Goal: Information Seeking & Learning: Learn about a topic

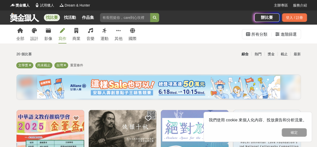
click at [66, 39] on div "寫作" at bounding box center [62, 39] width 8 height 6
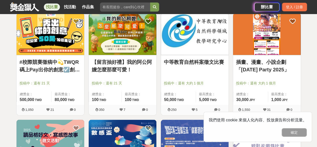
scroll to position [602, 0]
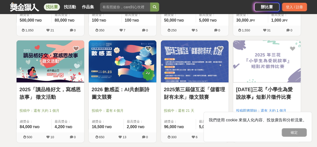
click at [47, 90] on link "2025「讀品格好文，寫感恩故事」 徵文活動" at bounding box center [51, 93] width 62 height 15
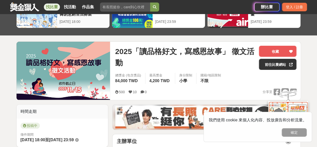
scroll to position [25, 0]
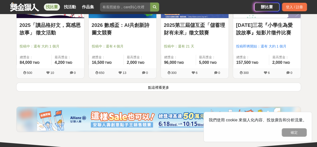
scroll to position [702, 0]
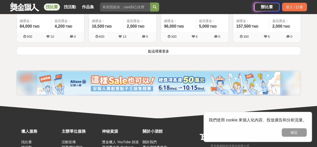
click at [155, 50] on button "點這裡看更多" at bounding box center [158, 50] width 285 height 9
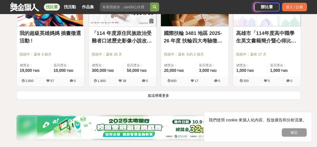
scroll to position [1330, 0]
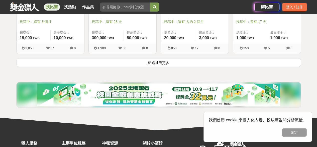
click at [160, 60] on button "點這裡看更多" at bounding box center [158, 62] width 285 height 9
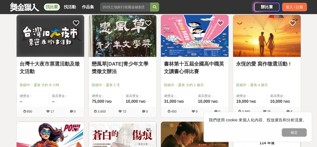
scroll to position [1129, 0]
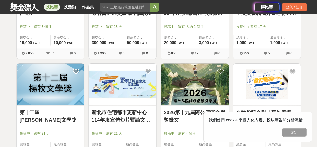
scroll to position [1330, 0]
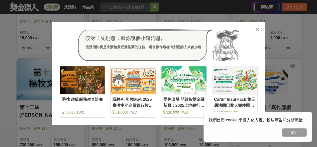
click at [260, 31] on div "哎呀！先別急，跟你說個小道消息。 這幾個比賽是小酒館最近最推薦的任務，適合像你這樣有創意的人來參加噢！ 收藏 尋找 超級服務生Ｘ計畫 40,000 TWD 收…" at bounding box center [158, 73] width 213 height 103
click at [257, 30] on icon at bounding box center [258, 29] width 4 height 5
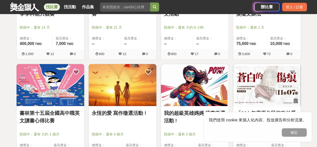
scroll to position [1982, 0]
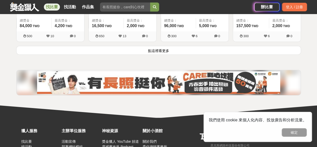
scroll to position [702, 0]
